Goal: Navigation & Orientation: Go to known website

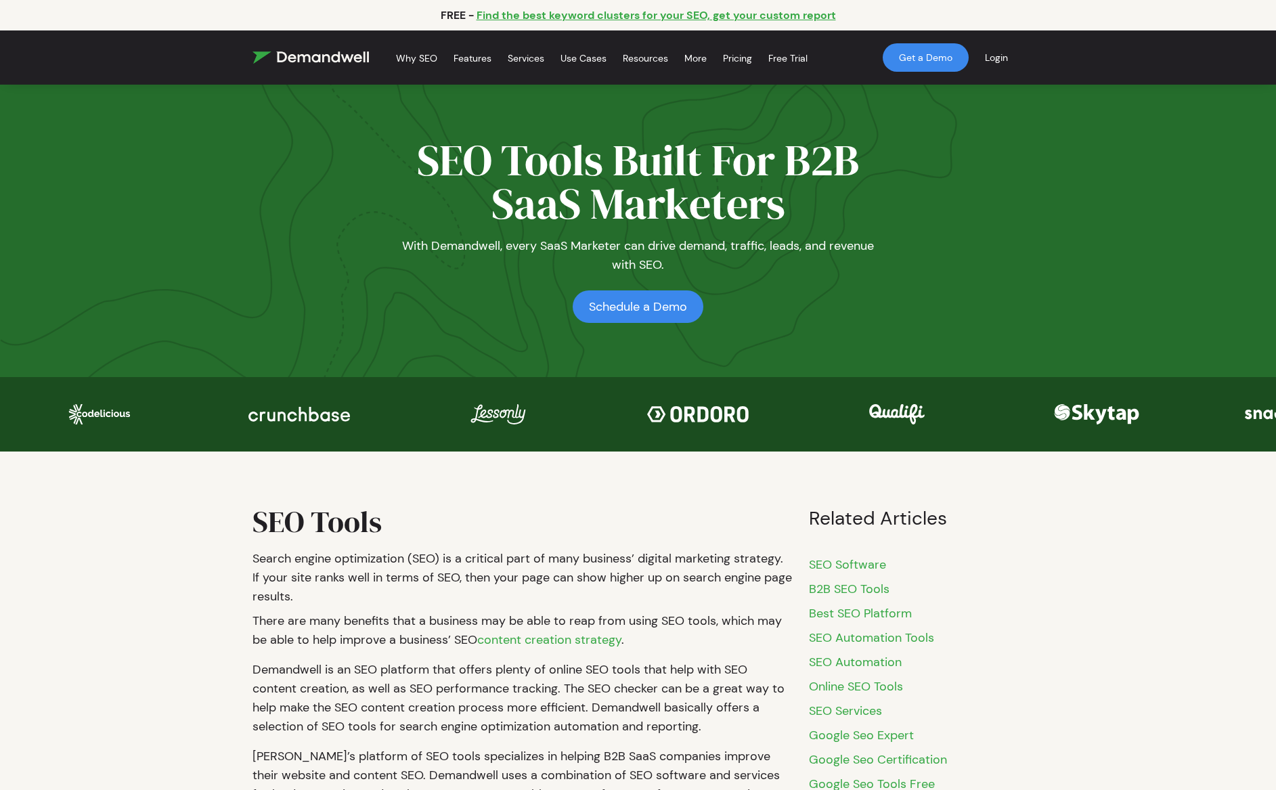
click at [329, 62] on img at bounding box center [311, 57] width 116 height 12
